Goal: Find specific page/section: Find specific page/section

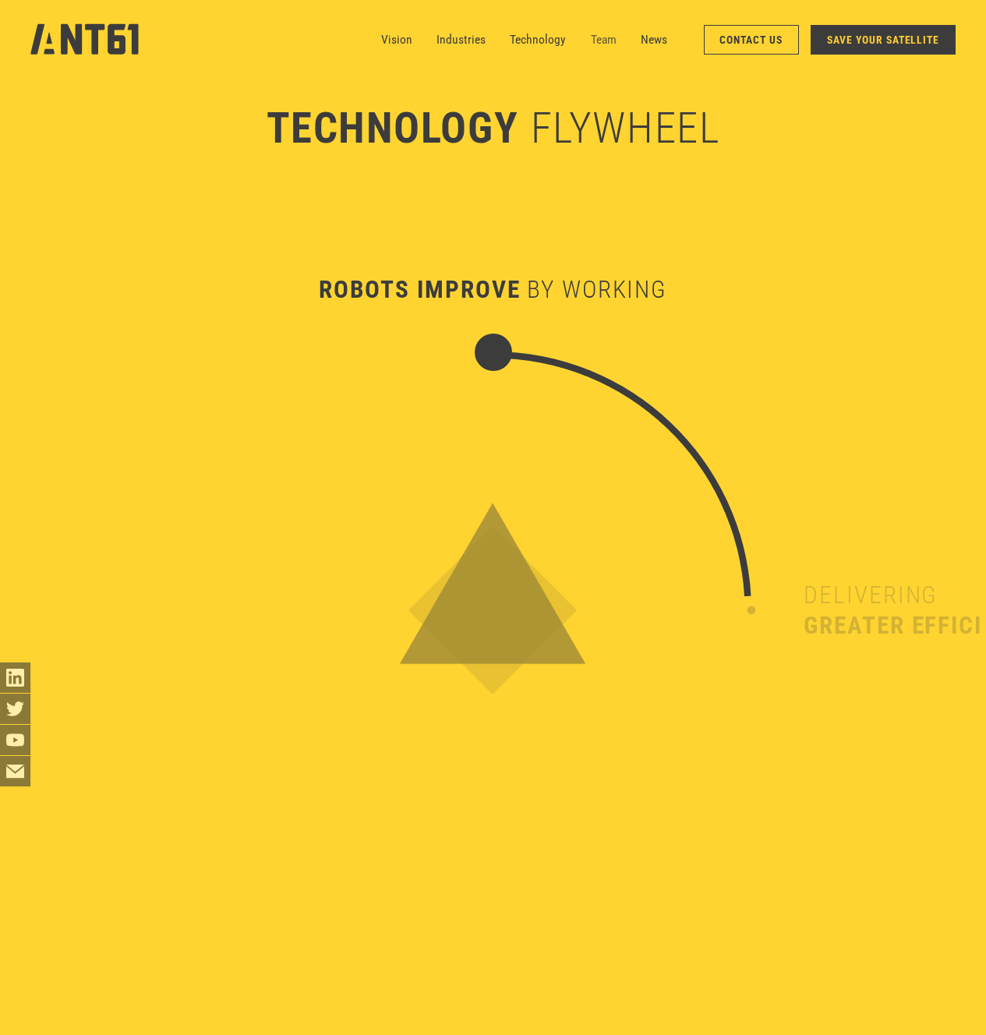
click at [593, 34] on link "Team" at bounding box center [604, 39] width 26 height 30
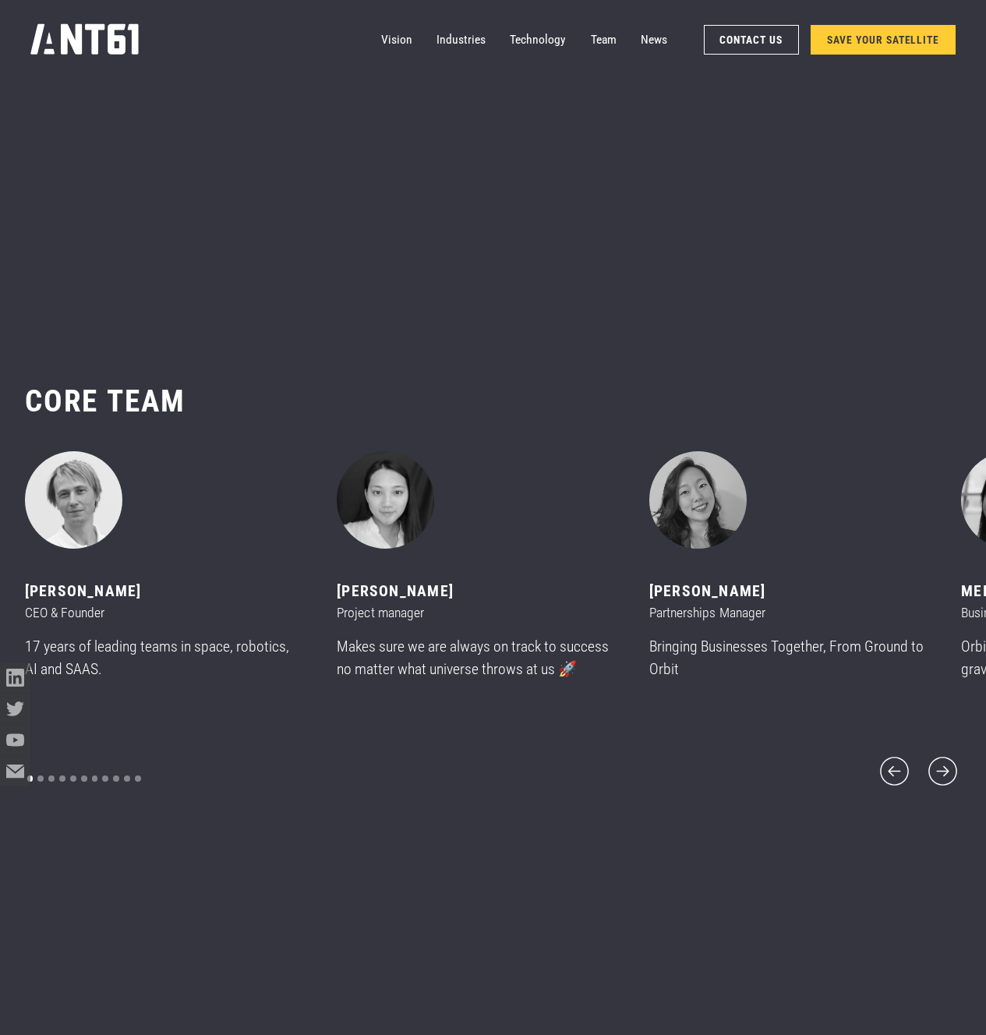
scroll to position [12345, 0]
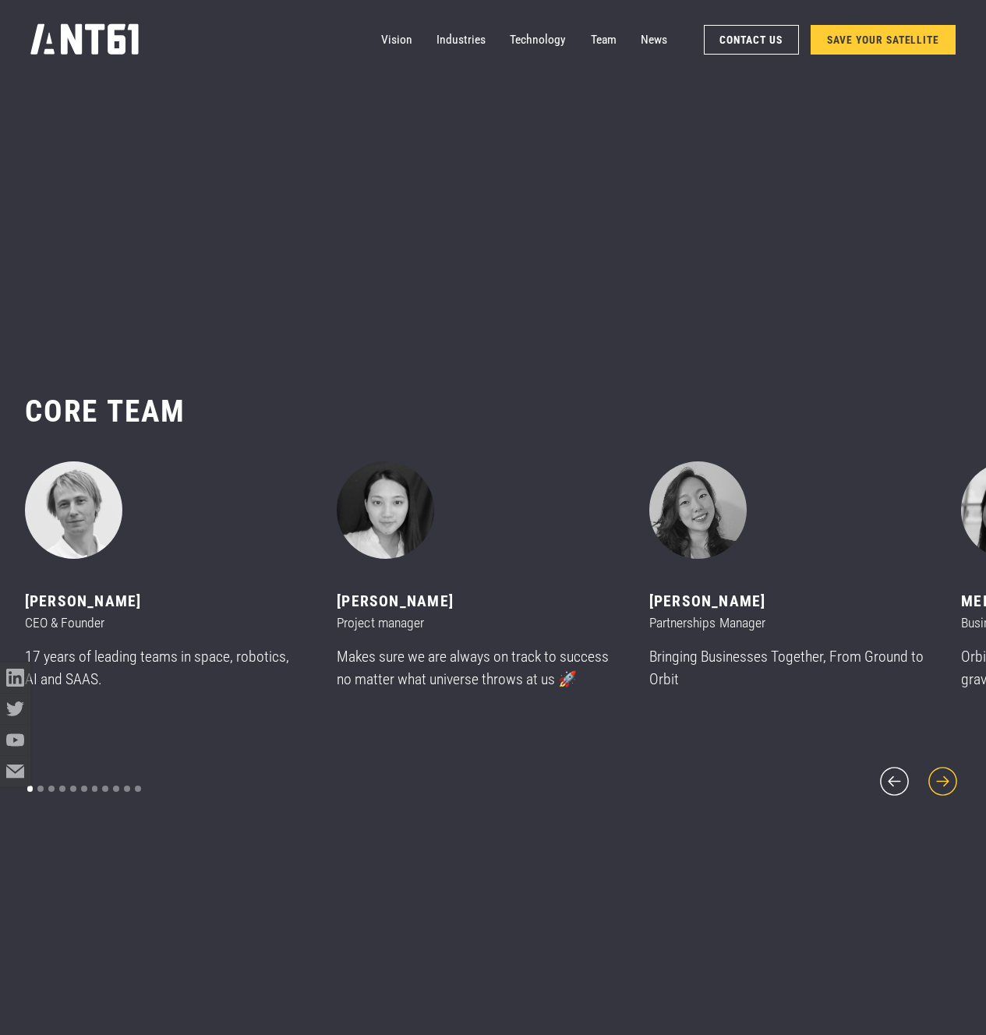
click at [936, 774] on icon "next slide" at bounding box center [943, 781] width 37 height 37
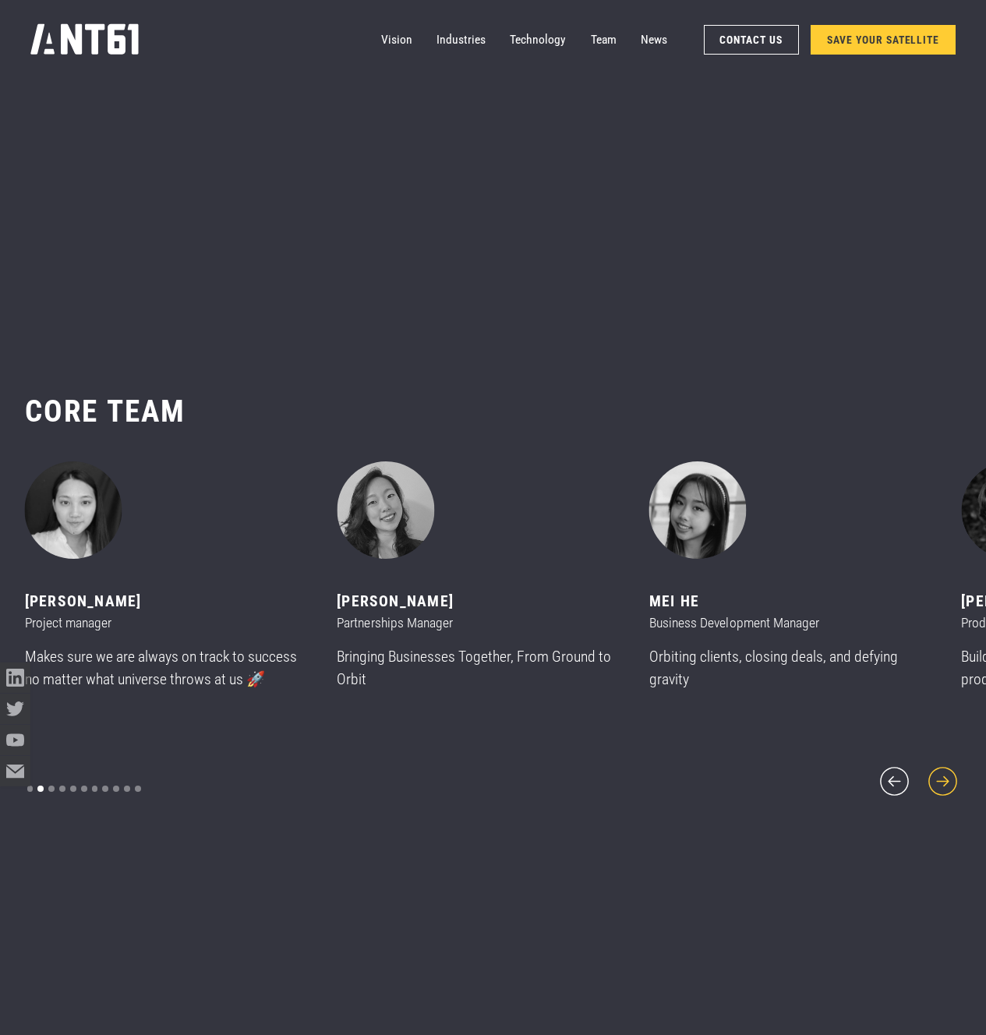
click at [936, 775] on icon "next slide" at bounding box center [943, 781] width 37 height 37
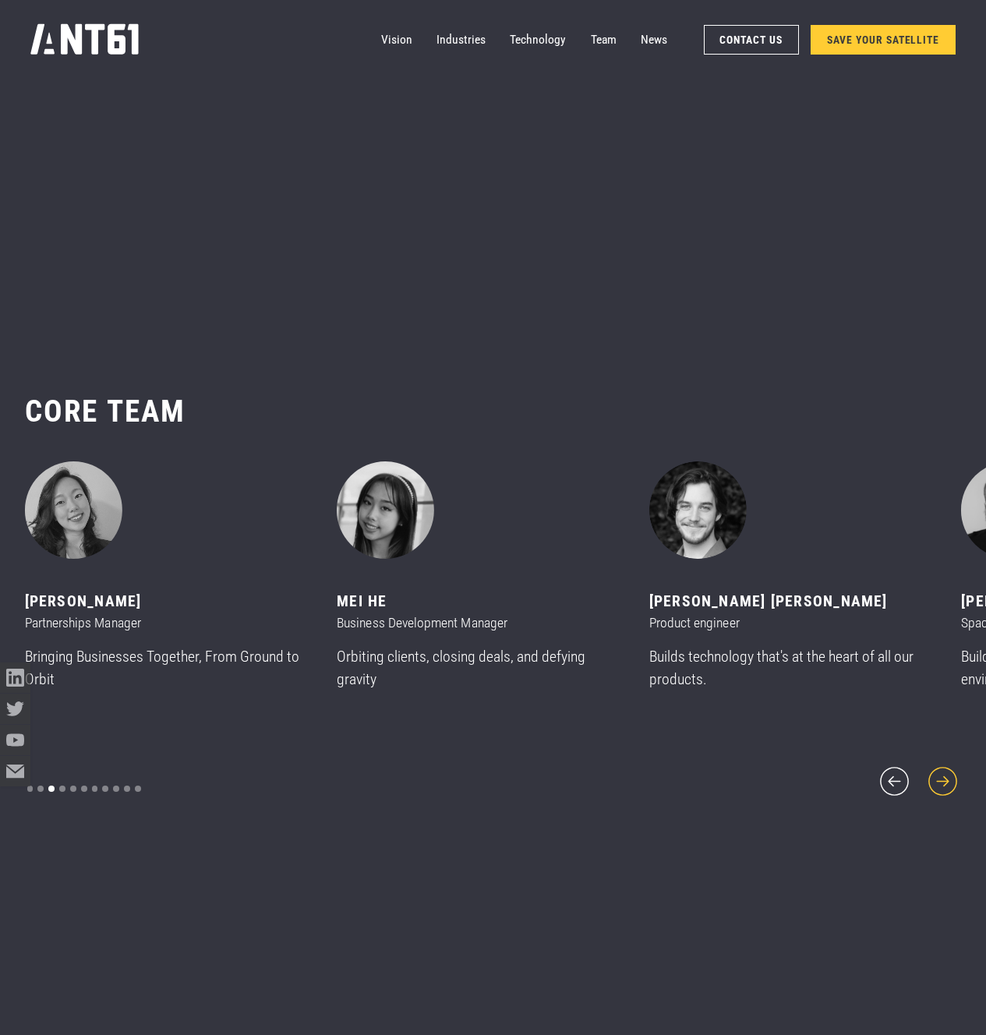
click at [936, 776] on icon "next slide" at bounding box center [943, 781] width 37 height 37
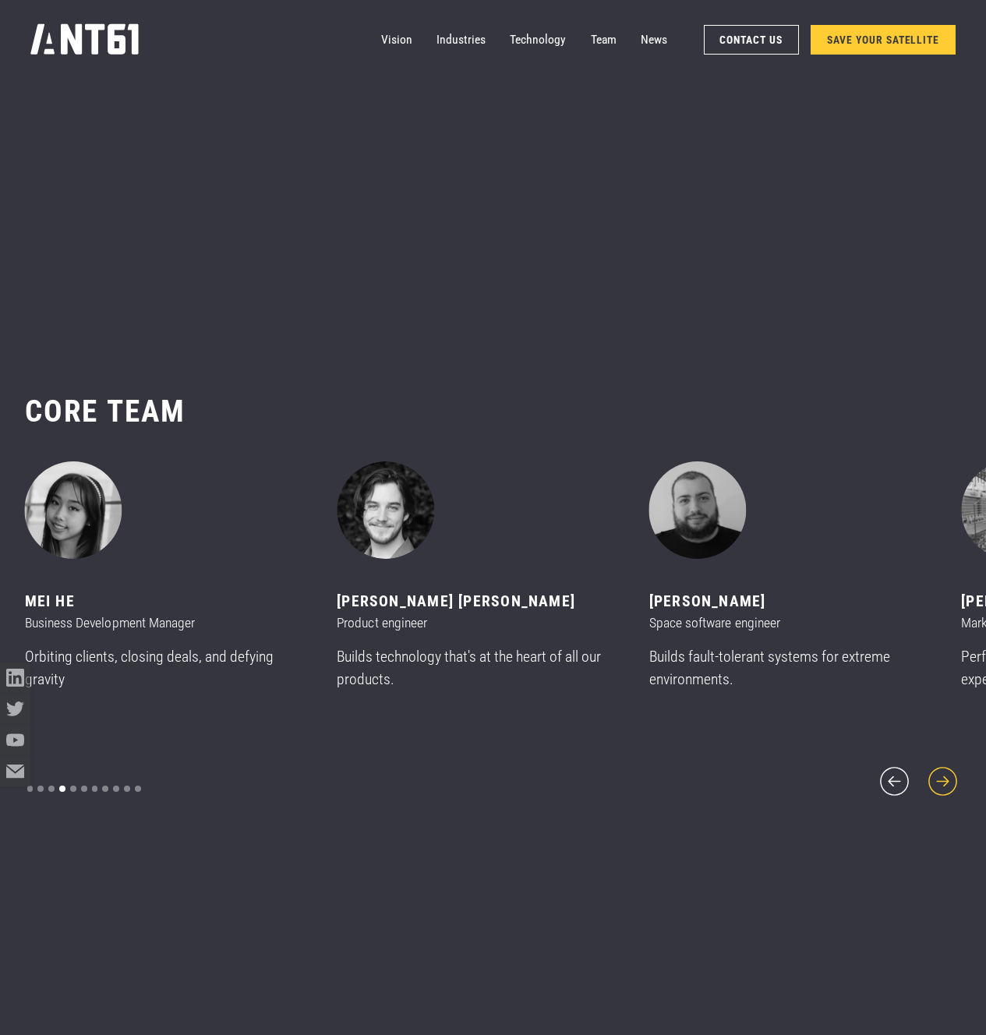
click at [936, 776] on icon "next slide" at bounding box center [943, 781] width 37 height 37
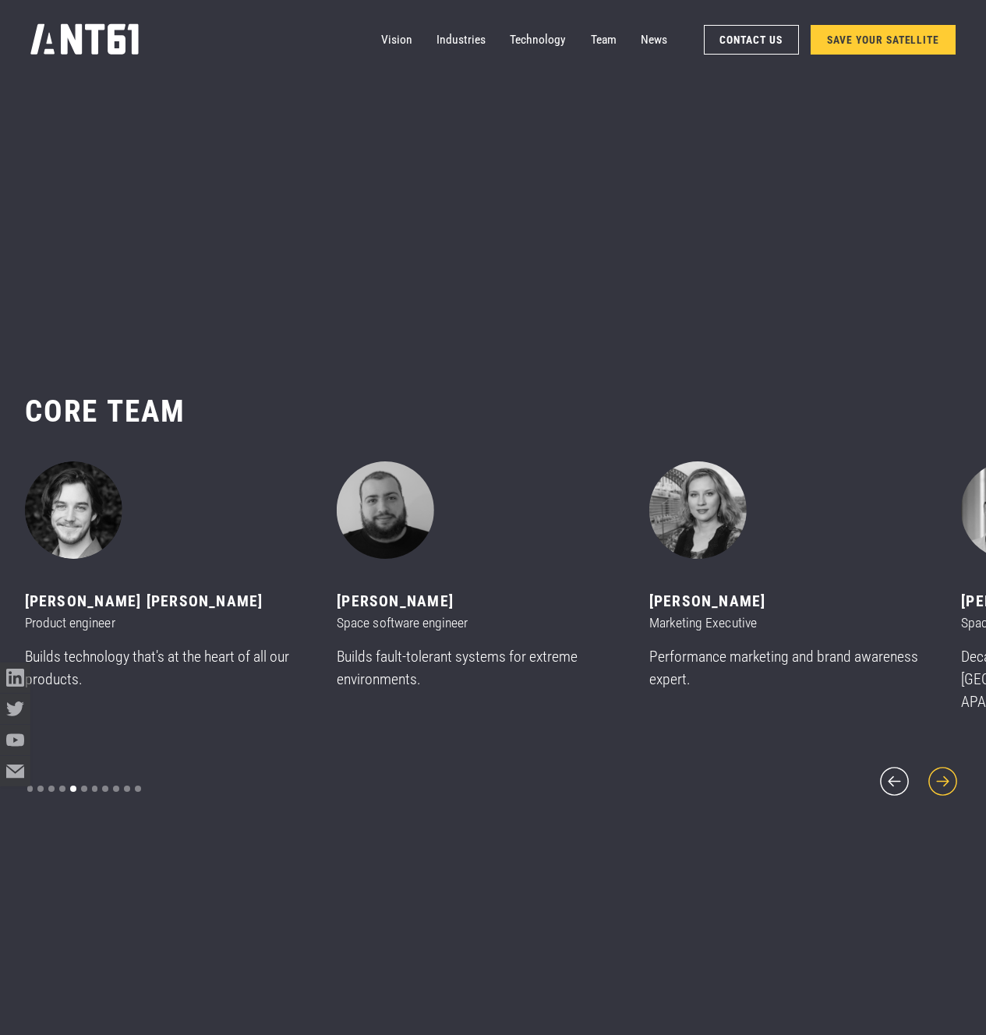
click at [936, 776] on icon "next slide" at bounding box center [943, 781] width 37 height 37
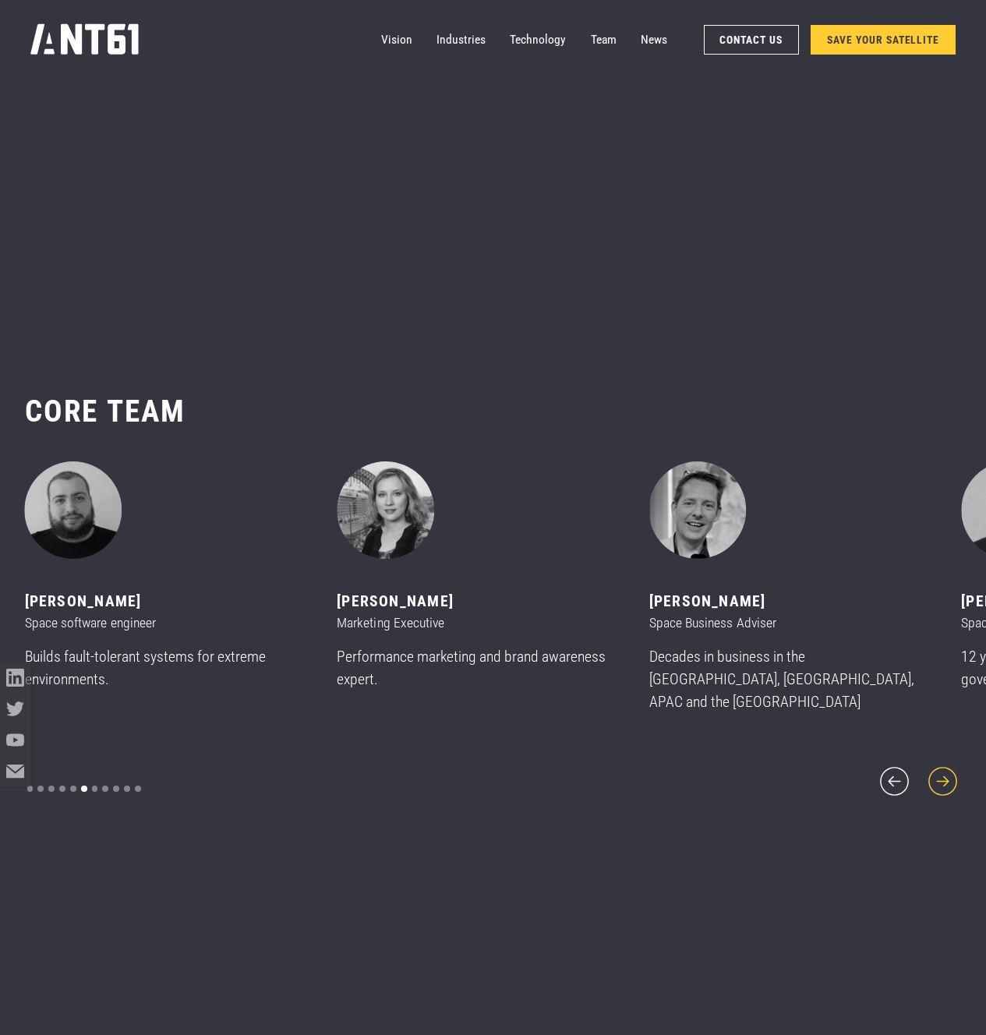
click at [936, 776] on icon "next slide" at bounding box center [943, 781] width 37 height 37
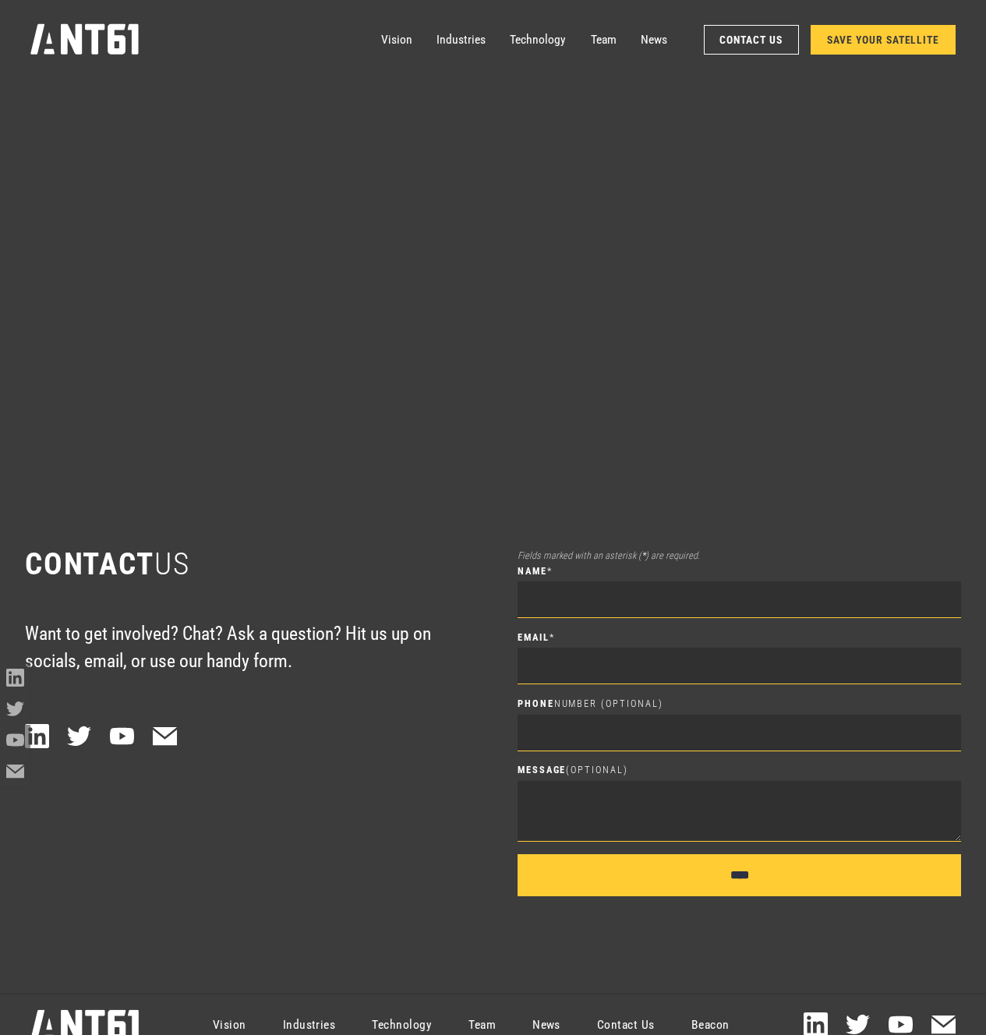
scroll to position [14067, 0]
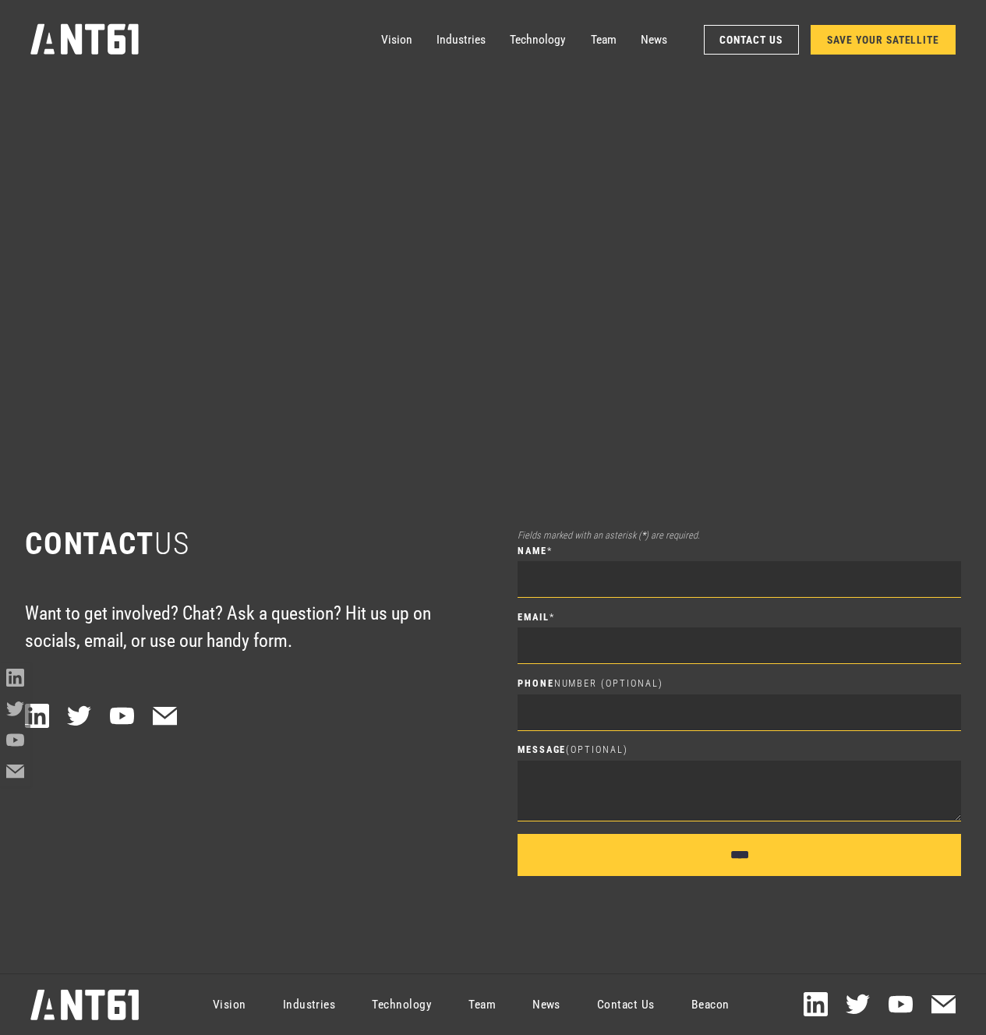
click at [627, 1005] on link "Contact Us" at bounding box center [625, 1005] width 94 height 55
click at [643, 1003] on link "Contact Us" at bounding box center [625, 1005] width 94 height 55
click at [691, 1009] on link "Beacon" at bounding box center [710, 1005] width 75 height 55
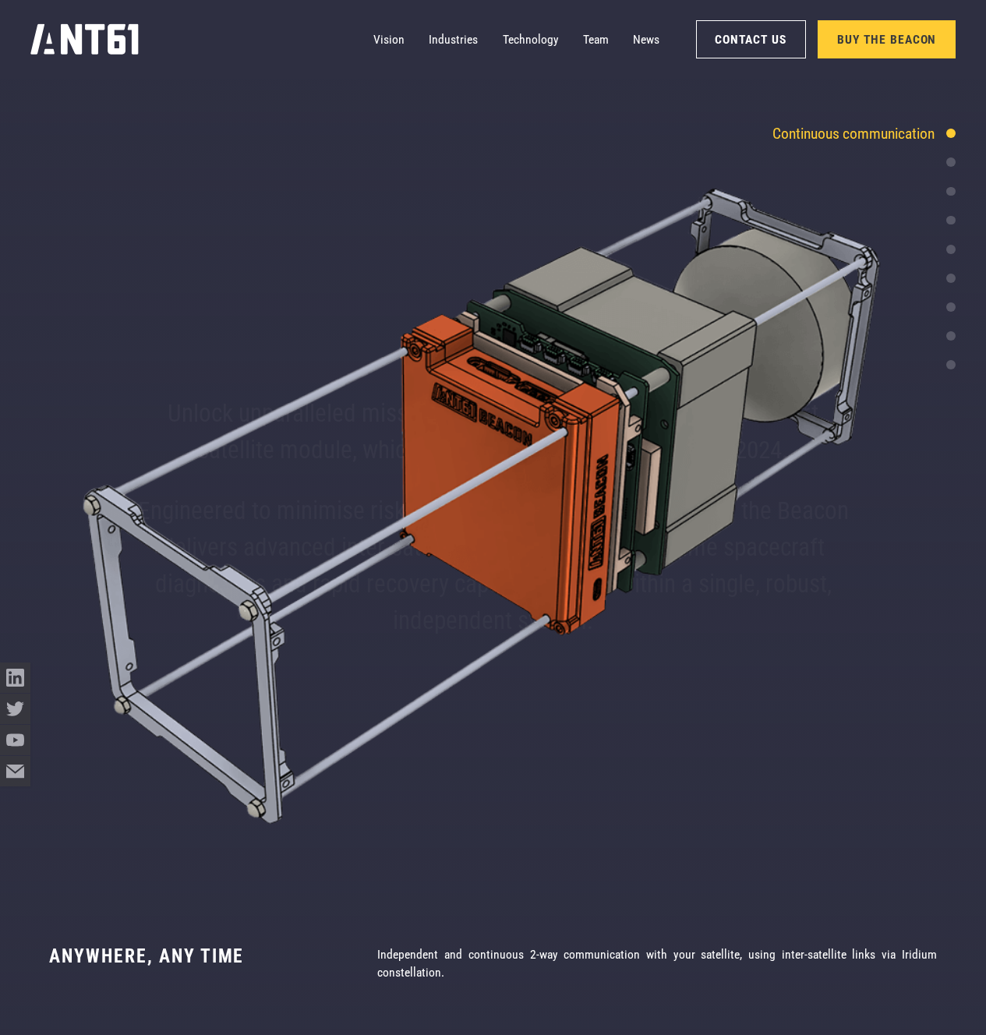
scroll to position [4109, 0]
